Goal: Task Accomplishment & Management: Manage account settings

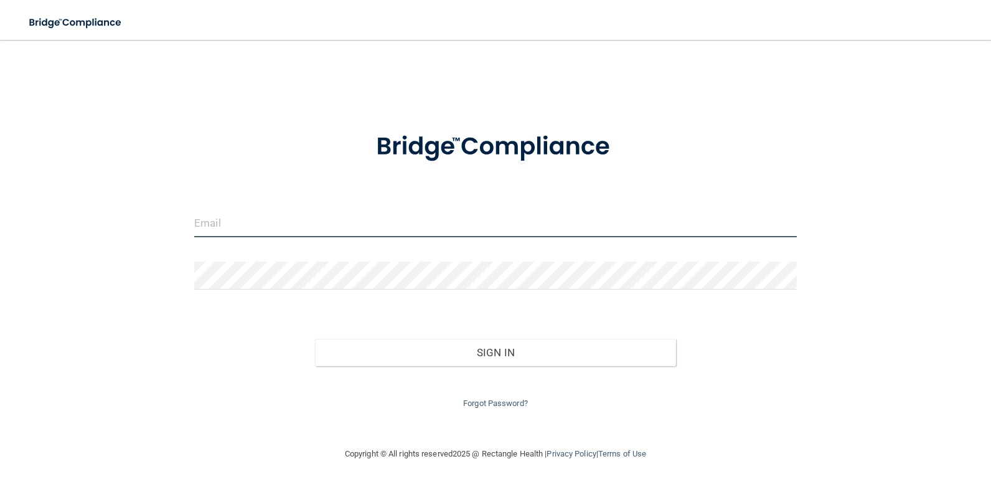
click at [411, 228] on input "email" at bounding box center [495, 223] width 602 height 28
type input "[EMAIL_ADDRESS][DOMAIN_NAME]"
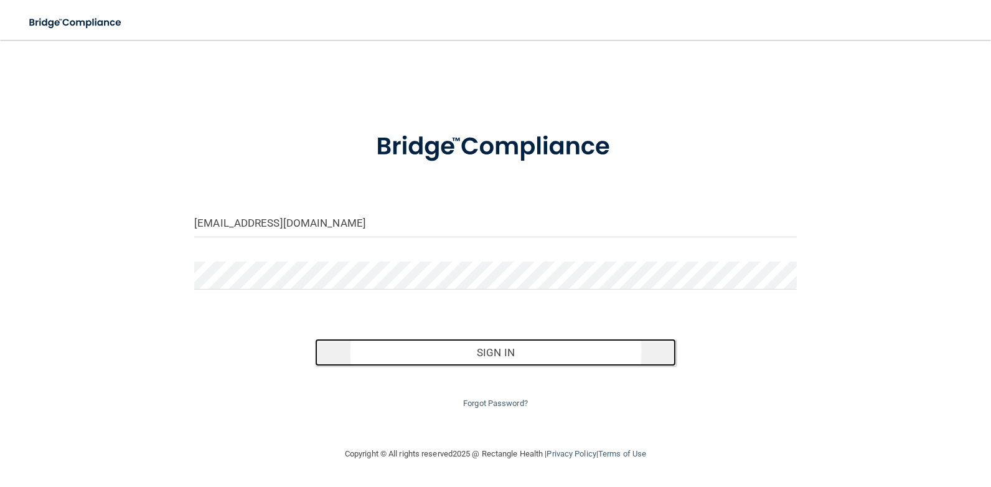
click at [485, 345] on button "Sign In" at bounding box center [495, 351] width 361 height 27
click at [405, 345] on button "Sign In" at bounding box center [495, 351] width 361 height 27
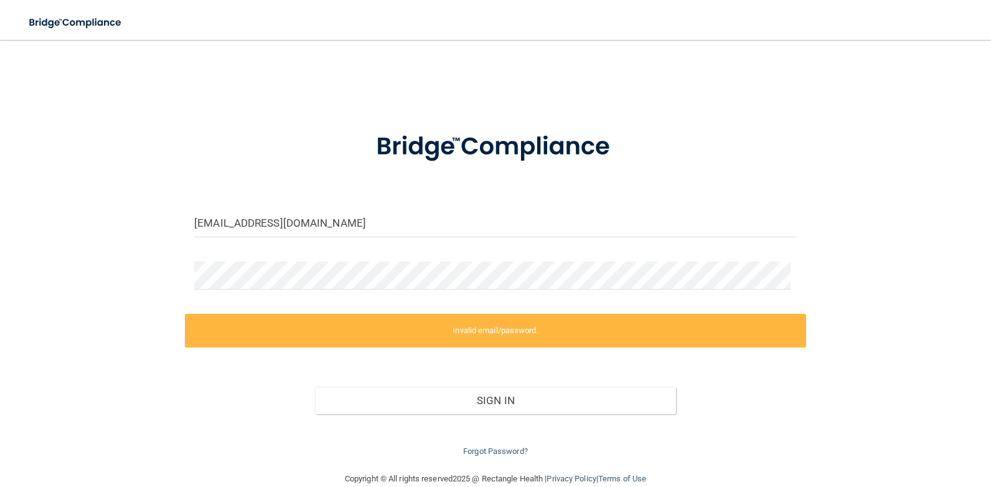
click at [216, 142] on div at bounding box center [495, 146] width 621 height 65
click at [482, 450] on link "Forgot Password?" at bounding box center [495, 450] width 65 height 9
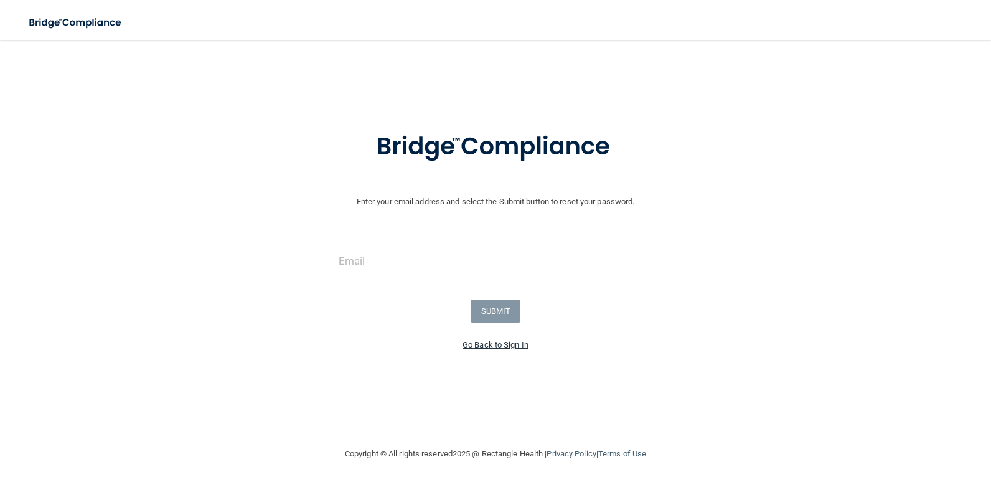
click at [502, 345] on link "Go Back to Sign In" at bounding box center [495, 344] width 66 height 9
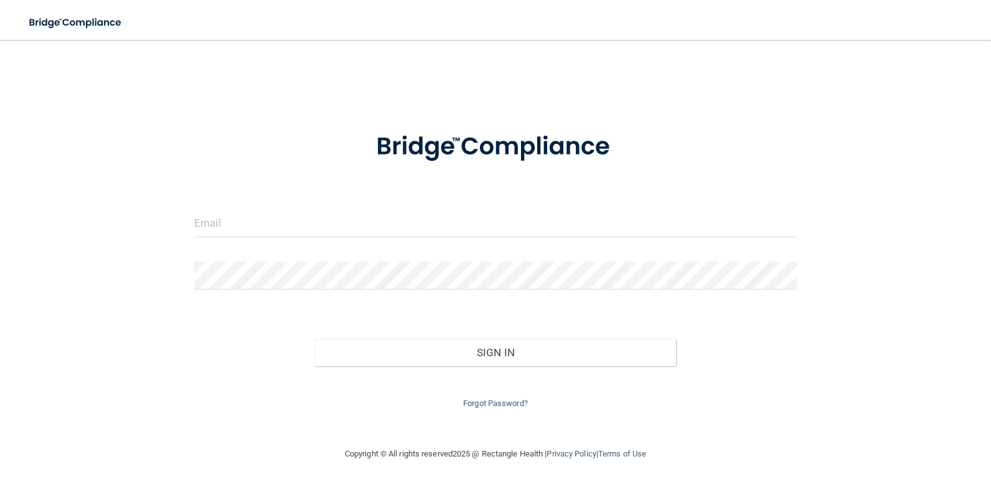
click at [464, 394] on div "Forgot Password?" at bounding box center [495, 388] width 621 height 45
click at [474, 406] on link "Forgot Password?" at bounding box center [495, 402] width 65 height 9
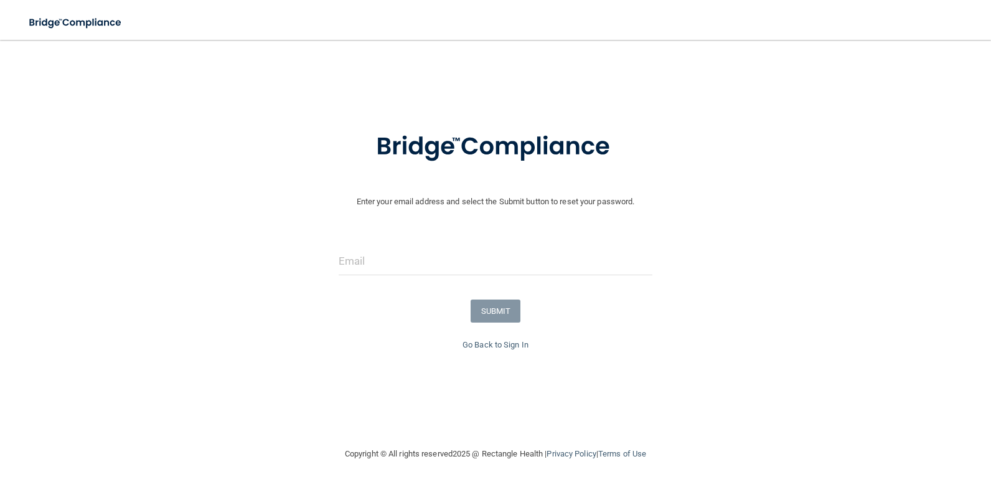
click at [378, 245] on form "Enter your email address and select the Submit button to reset your password. S…" at bounding box center [495, 225] width 978 height 223
click at [372, 256] on input "email" at bounding box center [495, 261] width 314 height 28
type input "[EMAIL_ADDRESS][DOMAIN_NAME]"
click at [494, 309] on button "SUBMIT" at bounding box center [495, 310] width 50 height 23
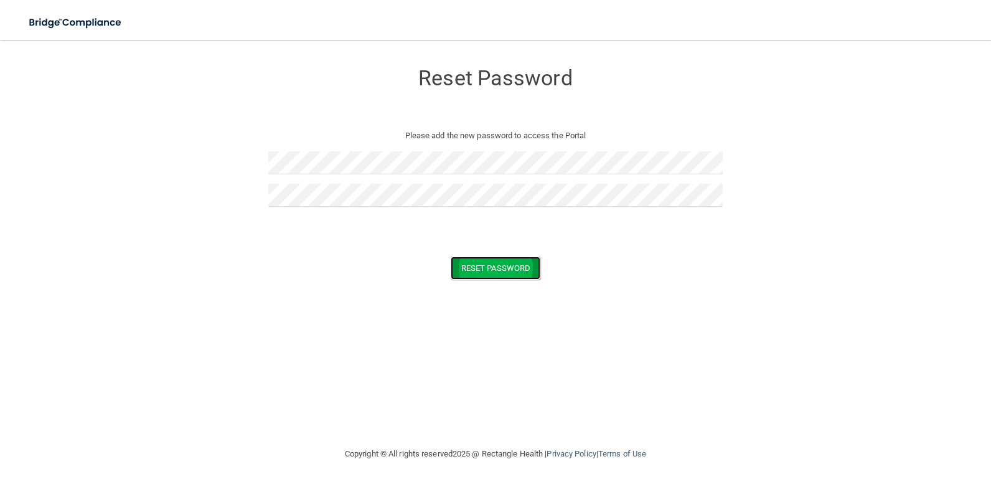
click at [497, 264] on button "Reset Password" at bounding box center [495, 267] width 90 height 23
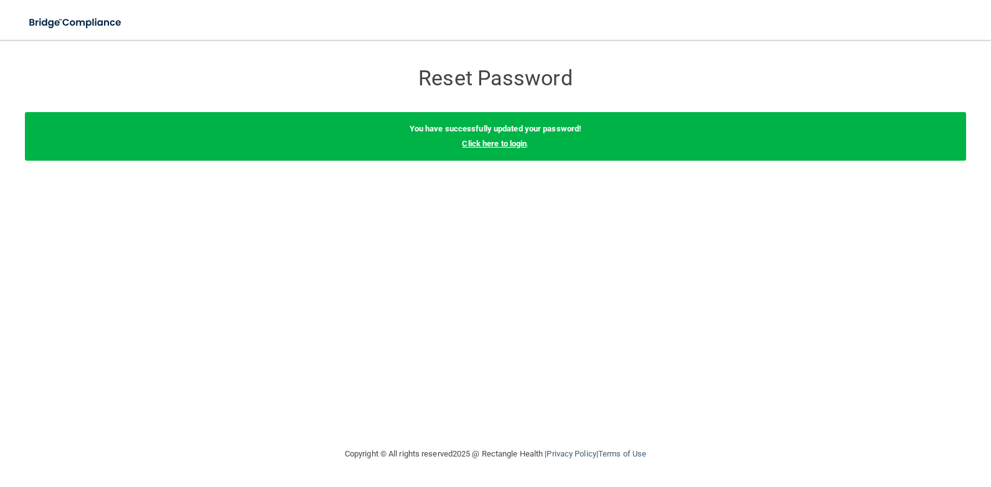
click at [471, 146] on link "Click here to login" at bounding box center [494, 143] width 65 height 9
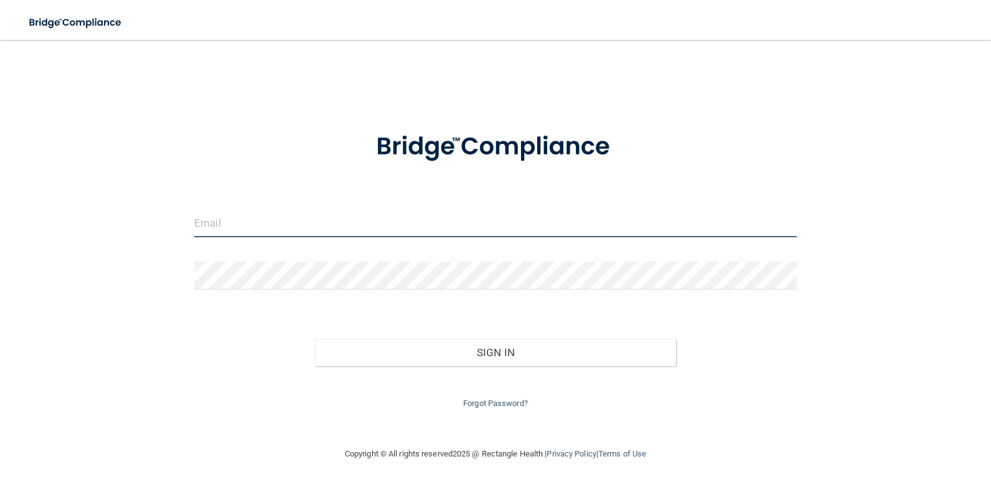
click at [433, 229] on input "email" at bounding box center [495, 223] width 602 height 28
type input "[EMAIL_ADDRESS][DOMAIN_NAME]"
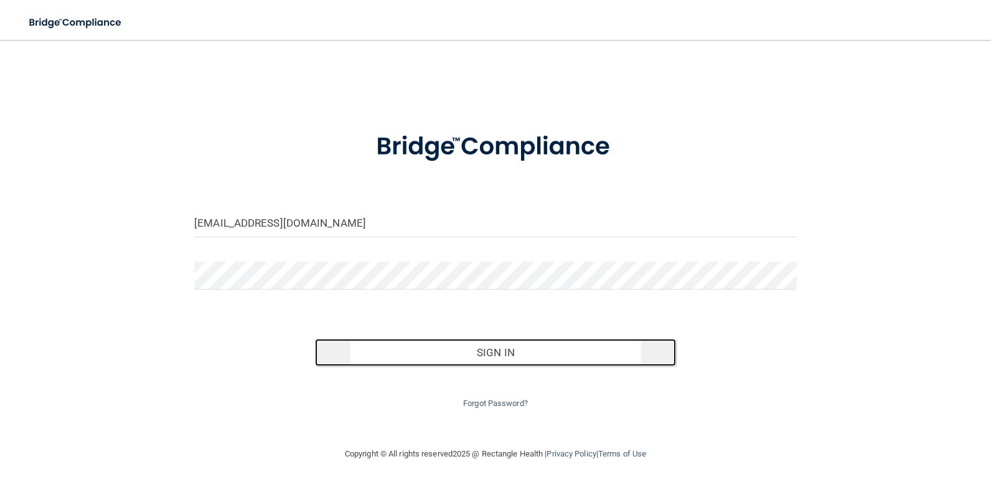
click at [553, 348] on button "Sign In" at bounding box center [495, 351] width 361 height 27
